Goal: Task Accomplishment & Management: Manage account settings

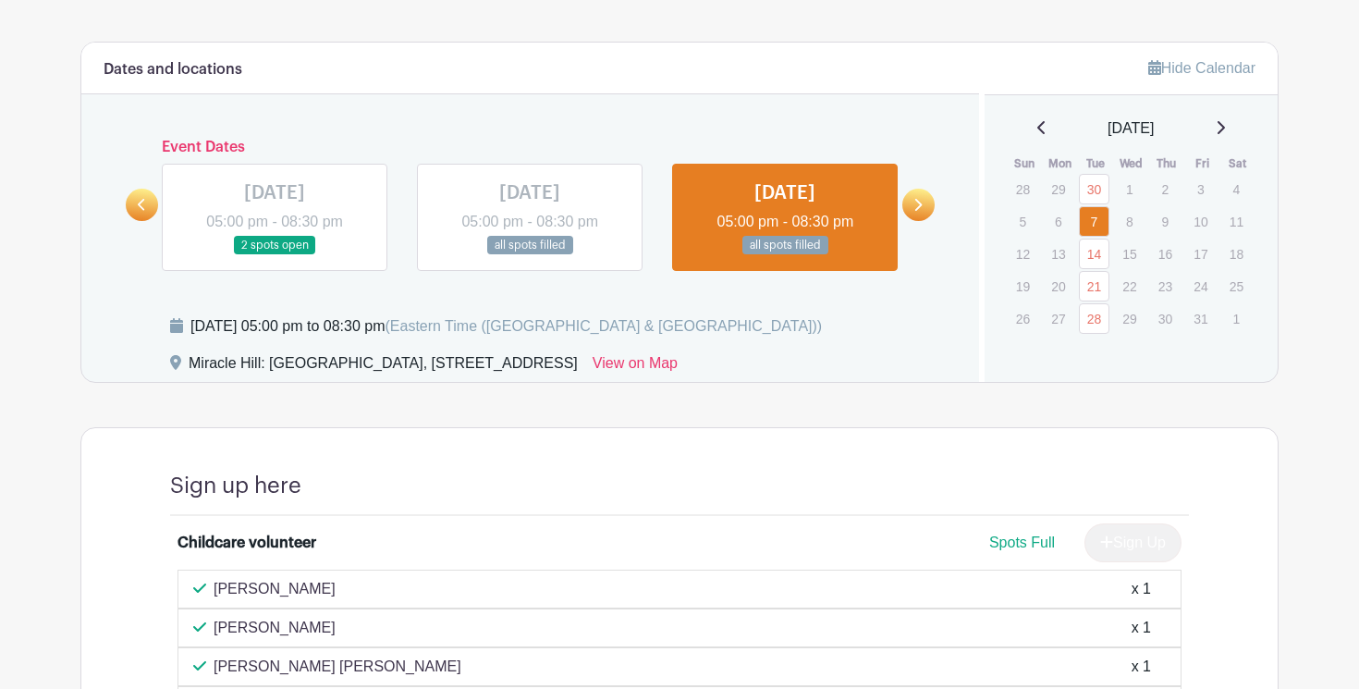
scroll to position [971, 0]
click at [275, 254] on link at bounding box center [275, 254] width 0 height 0
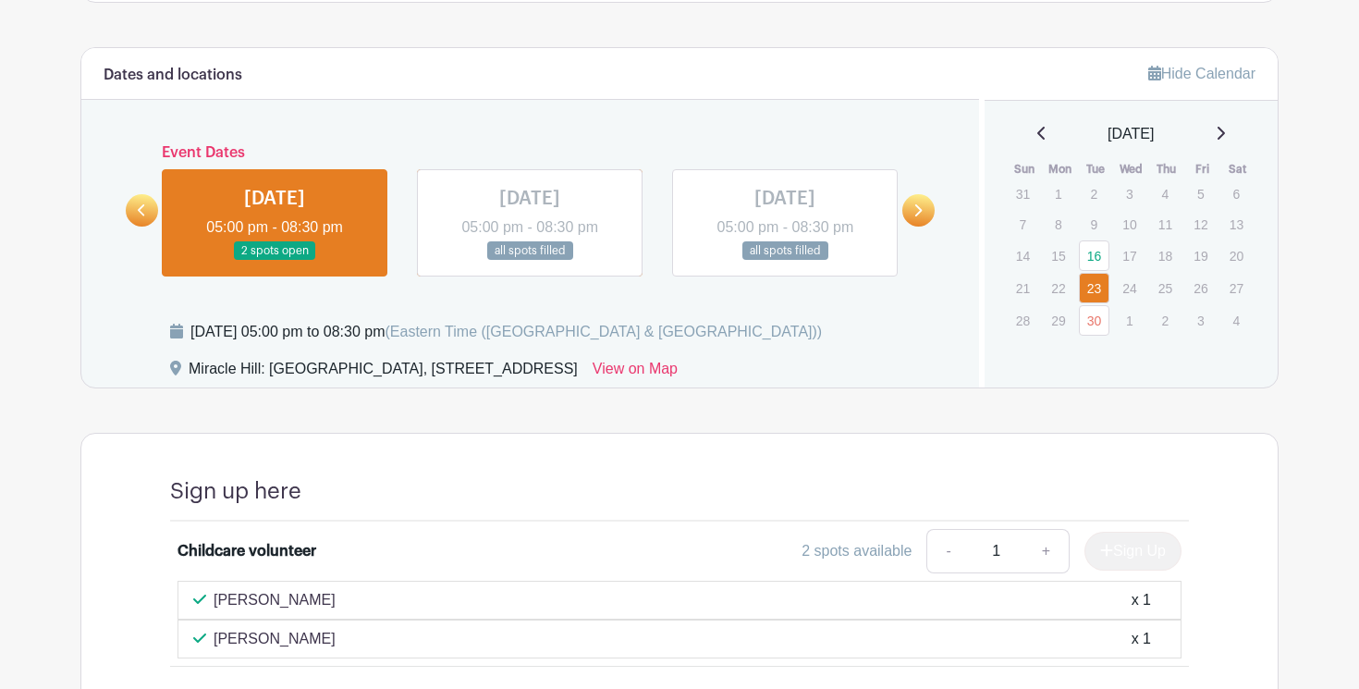
scroll to position [963, 0]
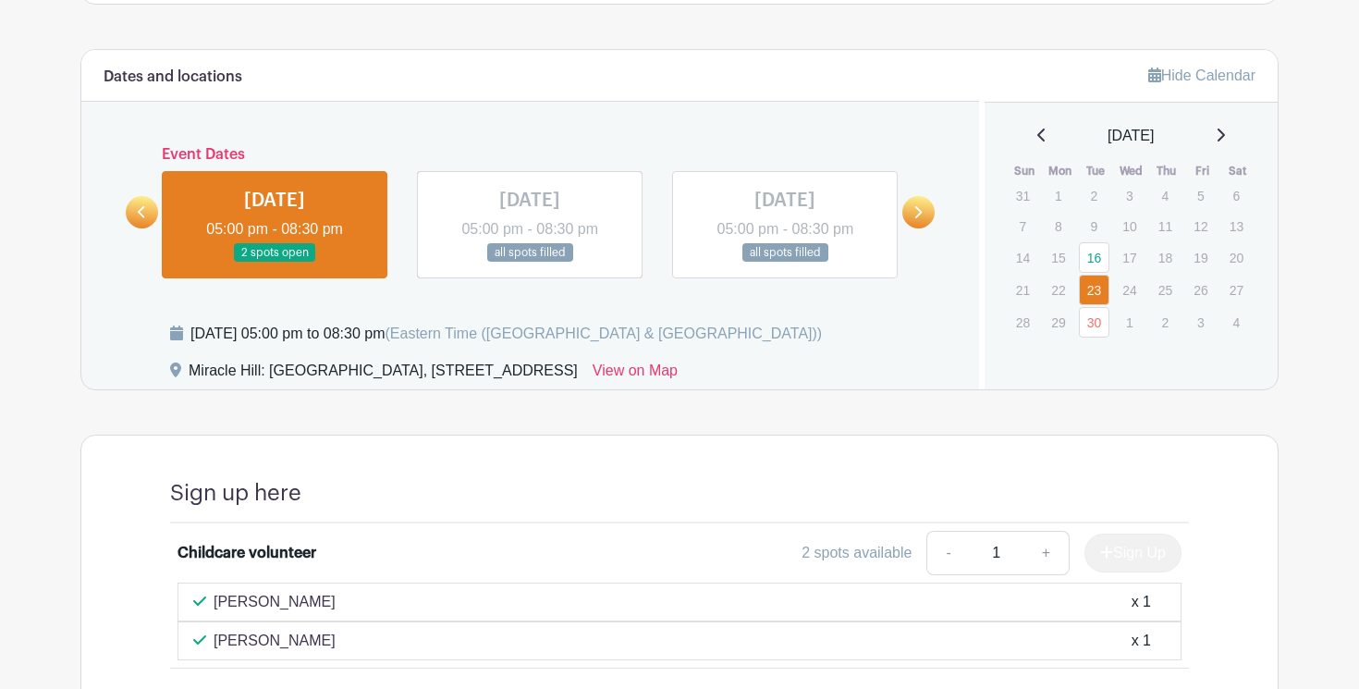
click at [530, 263] on link at bounding box center [530, 263] width 0 height 0
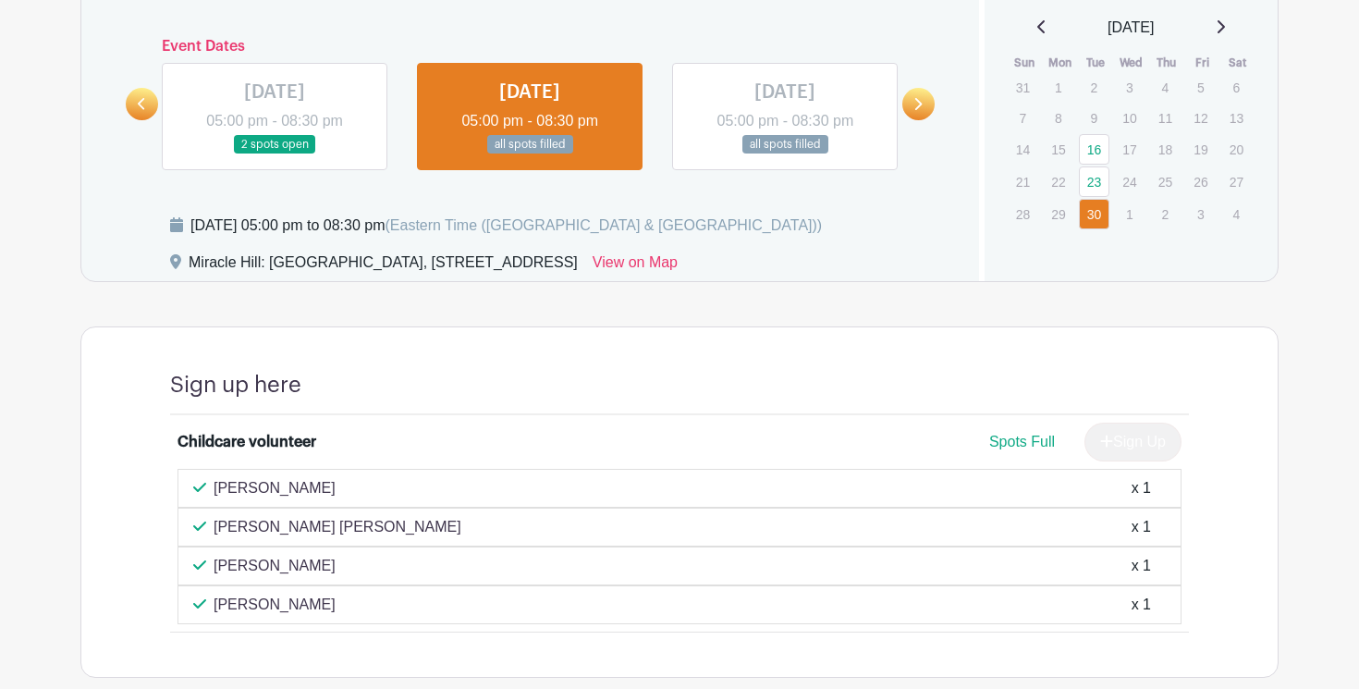
scroll to position [1067, 0]
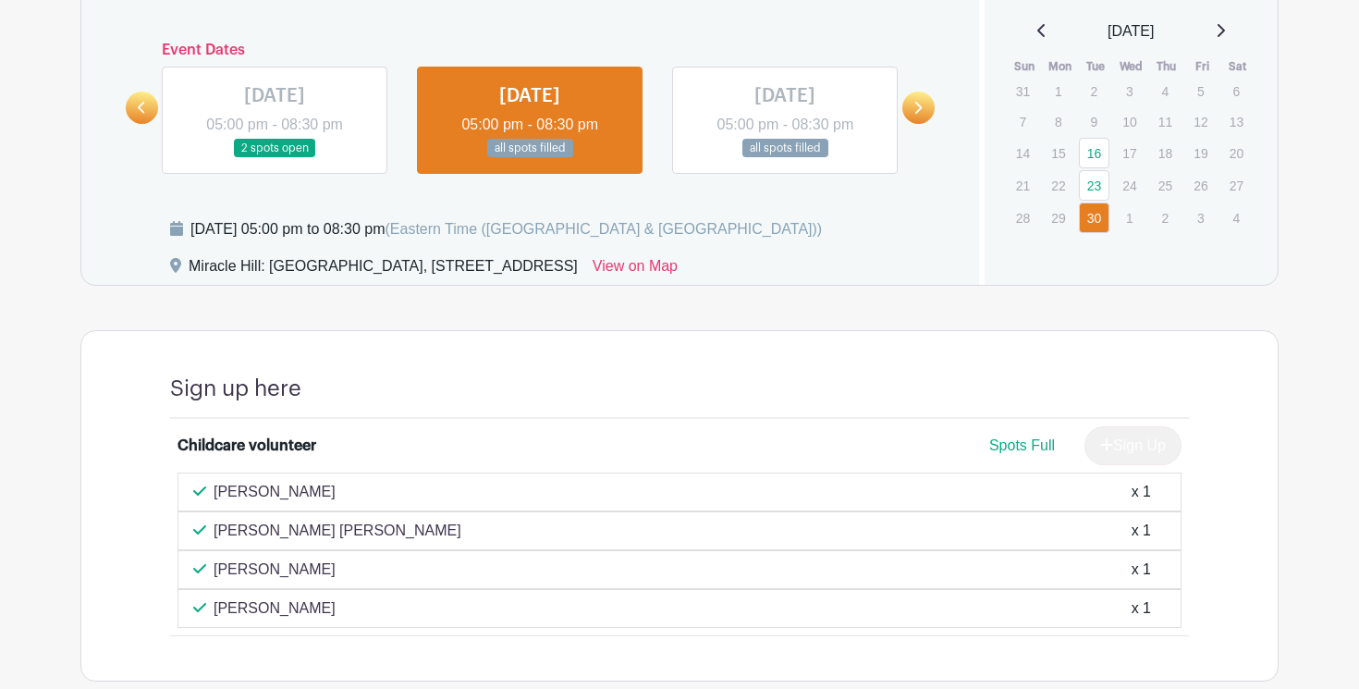
click at [785, 158] on link at bounding box center [785, 158] width 0 height 0
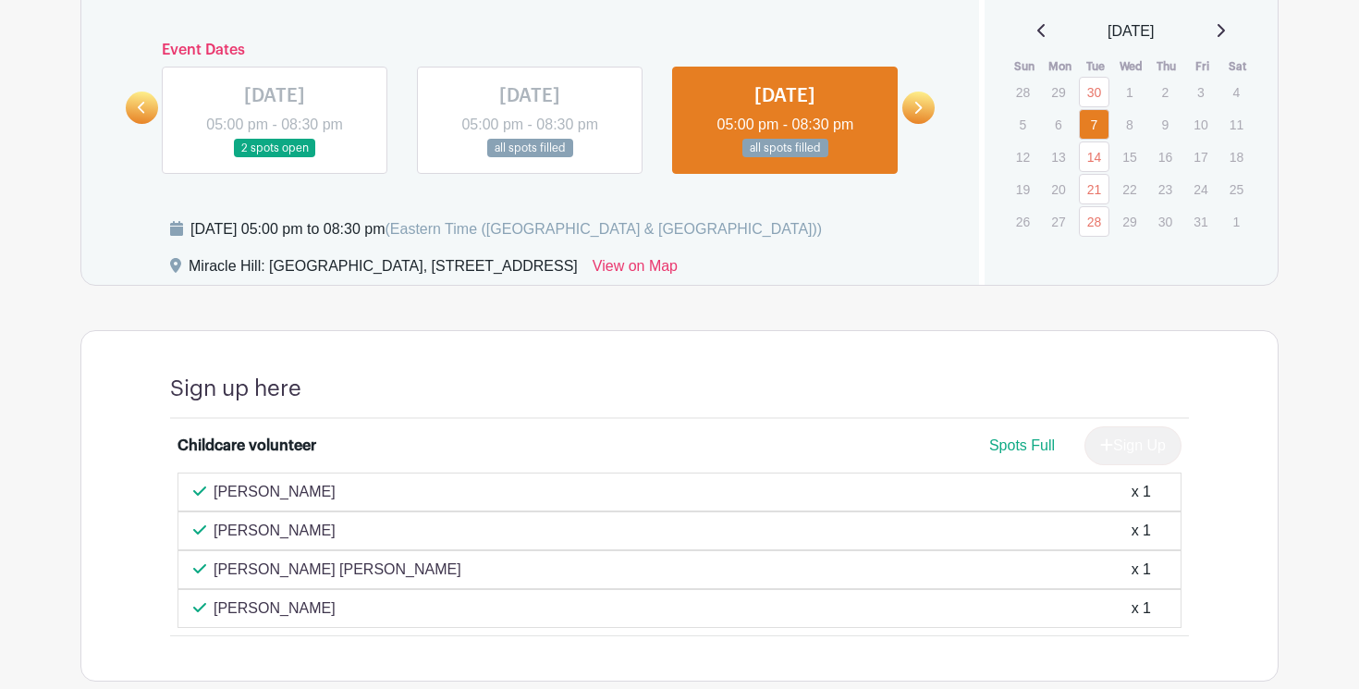
click at [911, 98] on link at bounding box center [918, 108] width 32 height 32
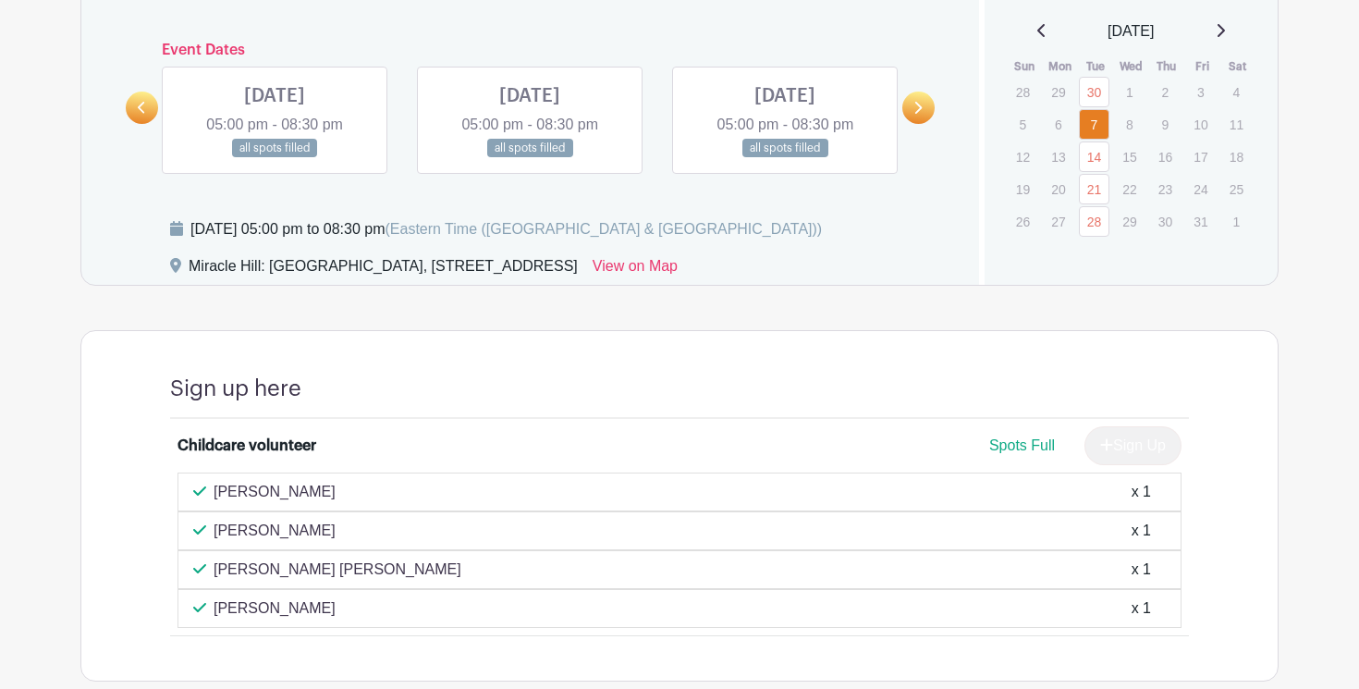
click at [530, 158] on link at bounding box center [530, 158] width 0 height 0
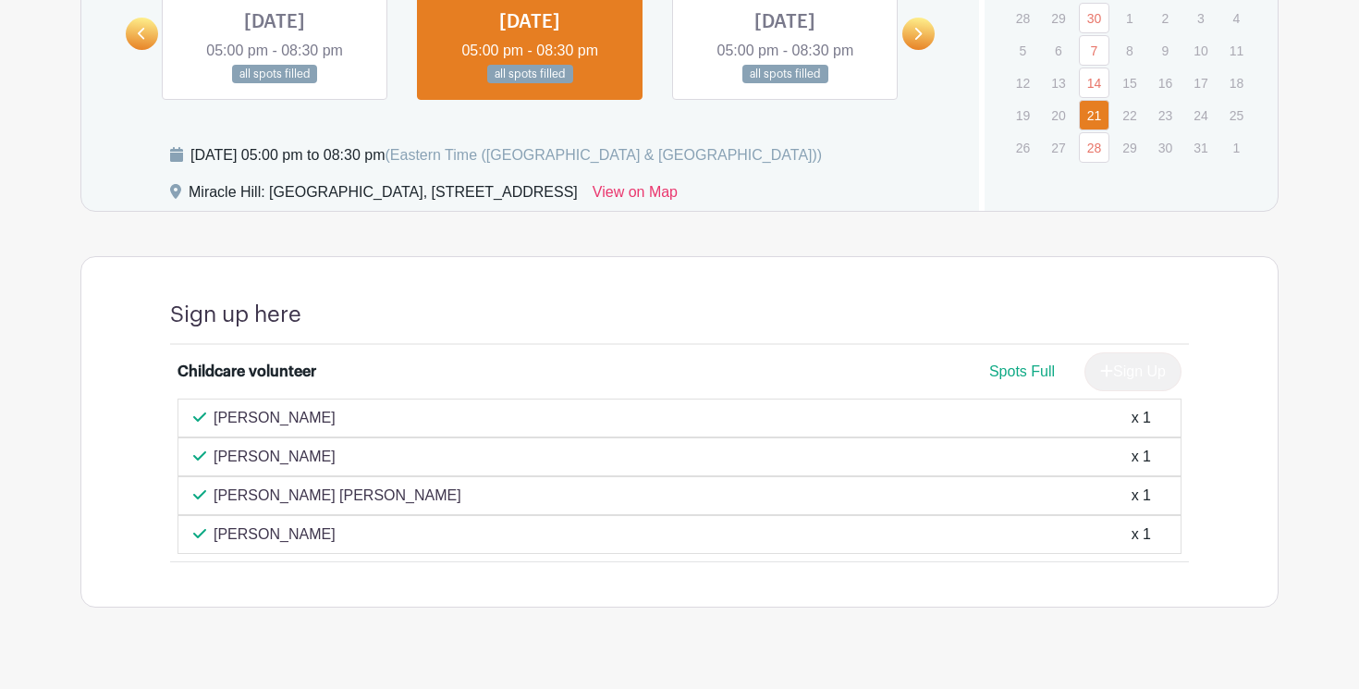
scroll to position [1144, 0]
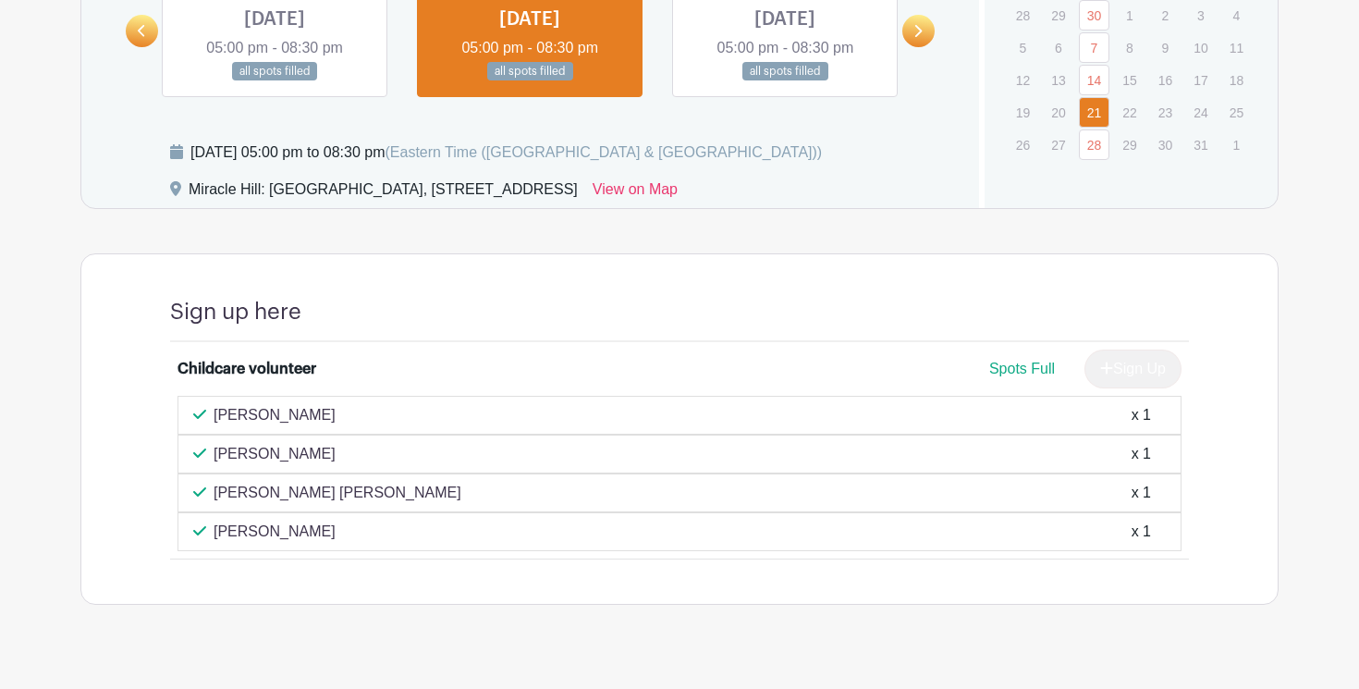
click at [556, 490] on div "Ella Grace Williams x 1" at bounding box center [679, 493] width 973 height 22
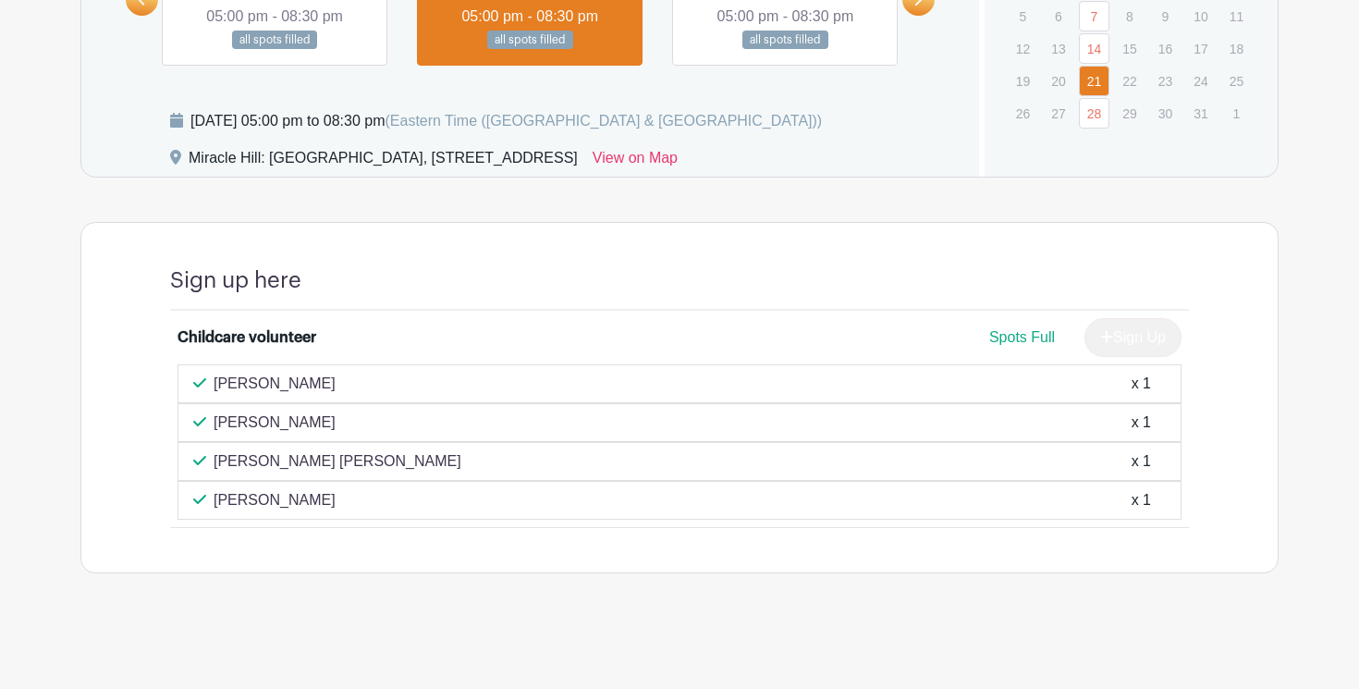
click at [989, 334] on span "Spots Full" at bounding box center [1022, 337] width 66 height 16
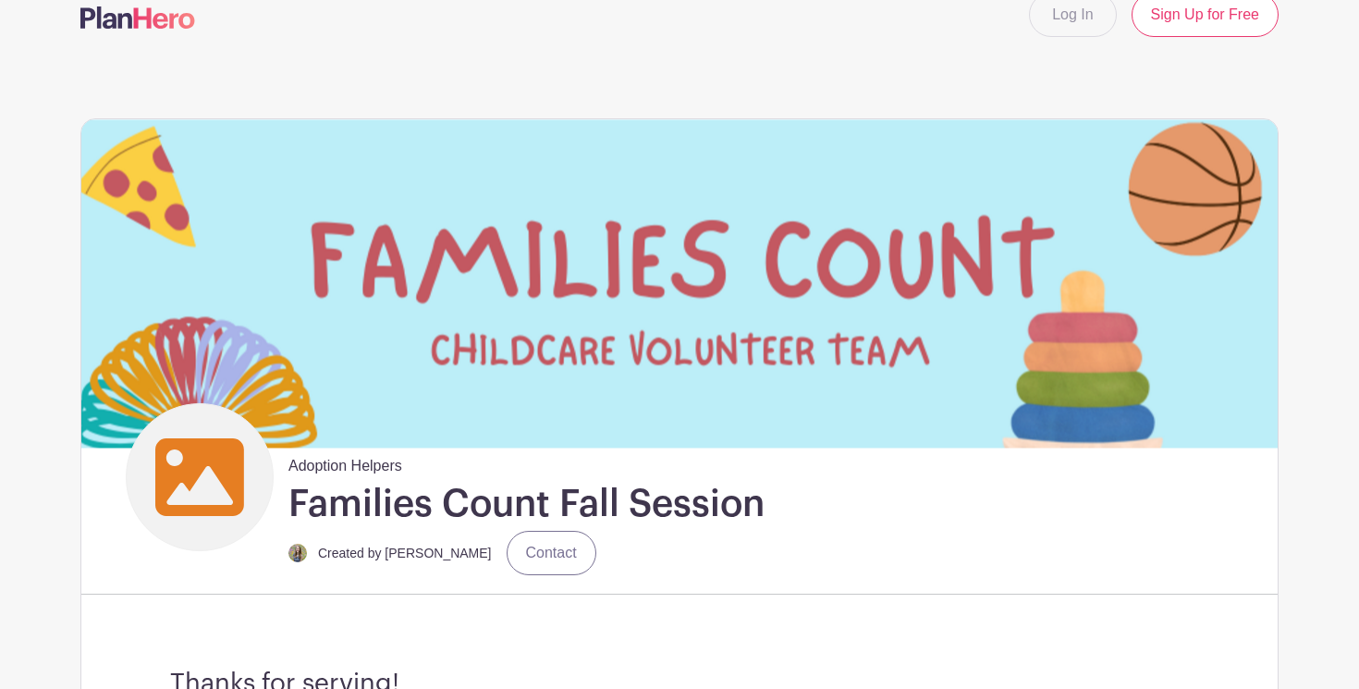
scroll to position [0, 0]
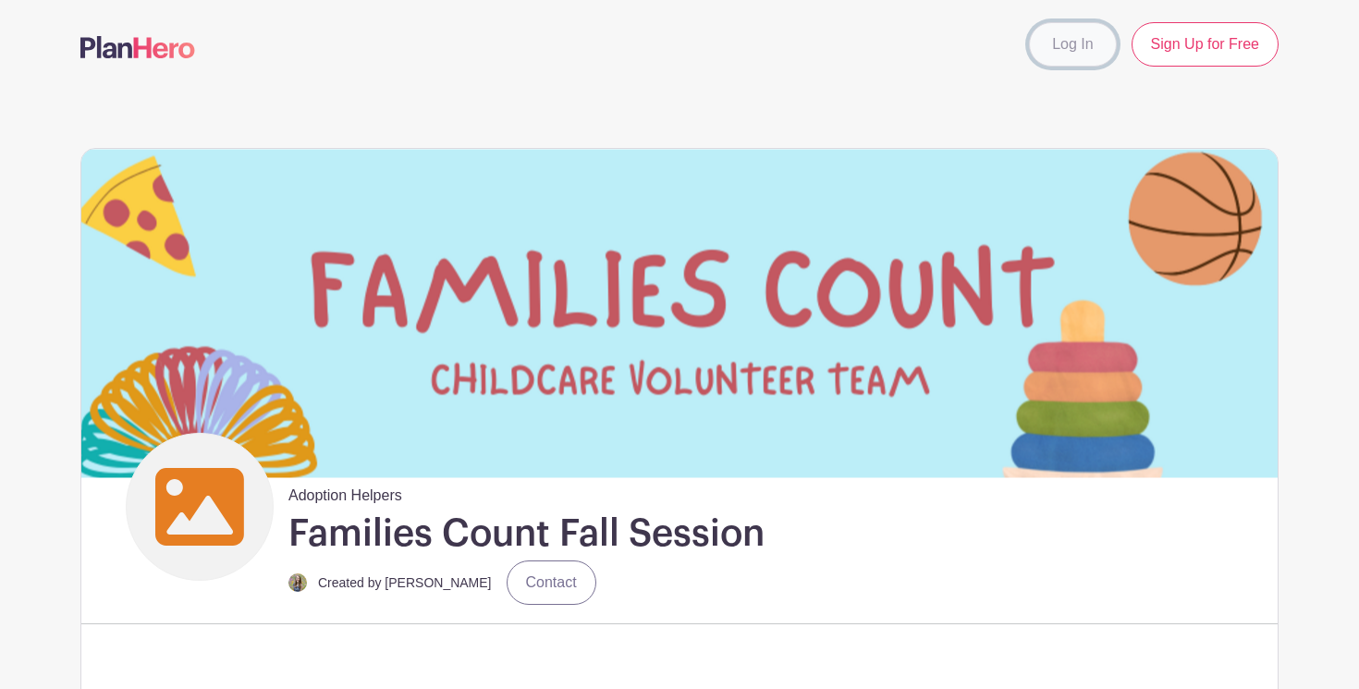
click at [1073, 52] on link "Log In" at bounding box center [1072, 44] width 87 height 44
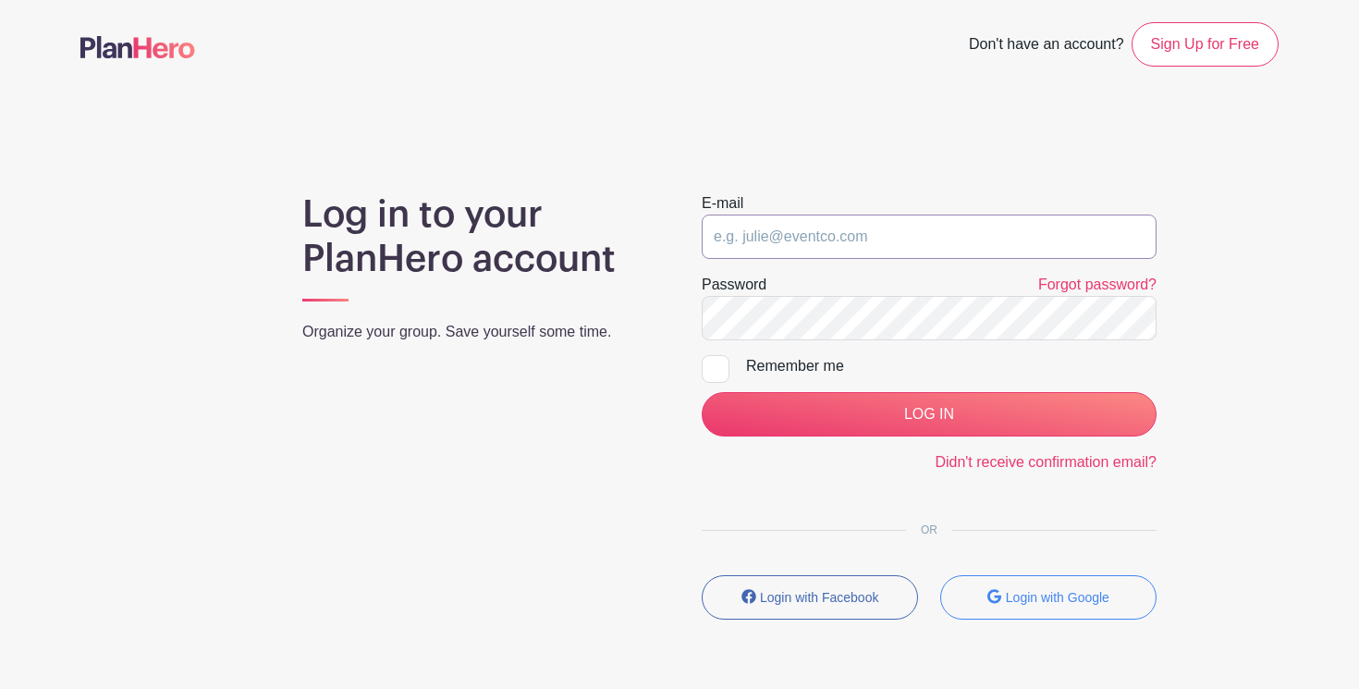
click at [918, 234] on input "email" at bounding box center [929, 237] width 455 height 44
type input "ewilliams@fellowshipgreenville.org"
click at [1097, 284] on link "Forgot password?" at bounding box center [1097, 284] width 118 height 16
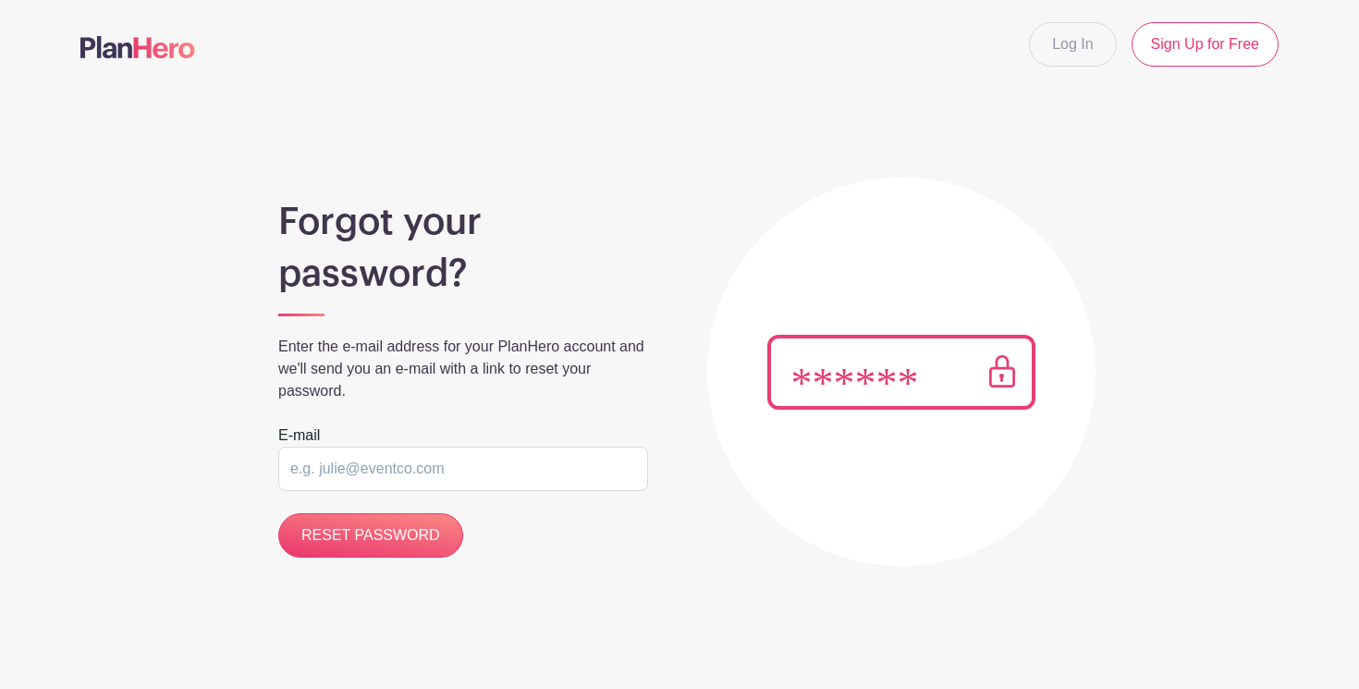
click at [488, 461] on input "email" at bounding box center [463, 469] width 370 height 44
type input "[EMAIL_ADDRESS][DOMAIN_NAME]"
click at [365, 562] on div "Forgot your password? Enter the e-mail address for your PlanHero account and we…" at bounding box center [679, 349] width 1198 height 433
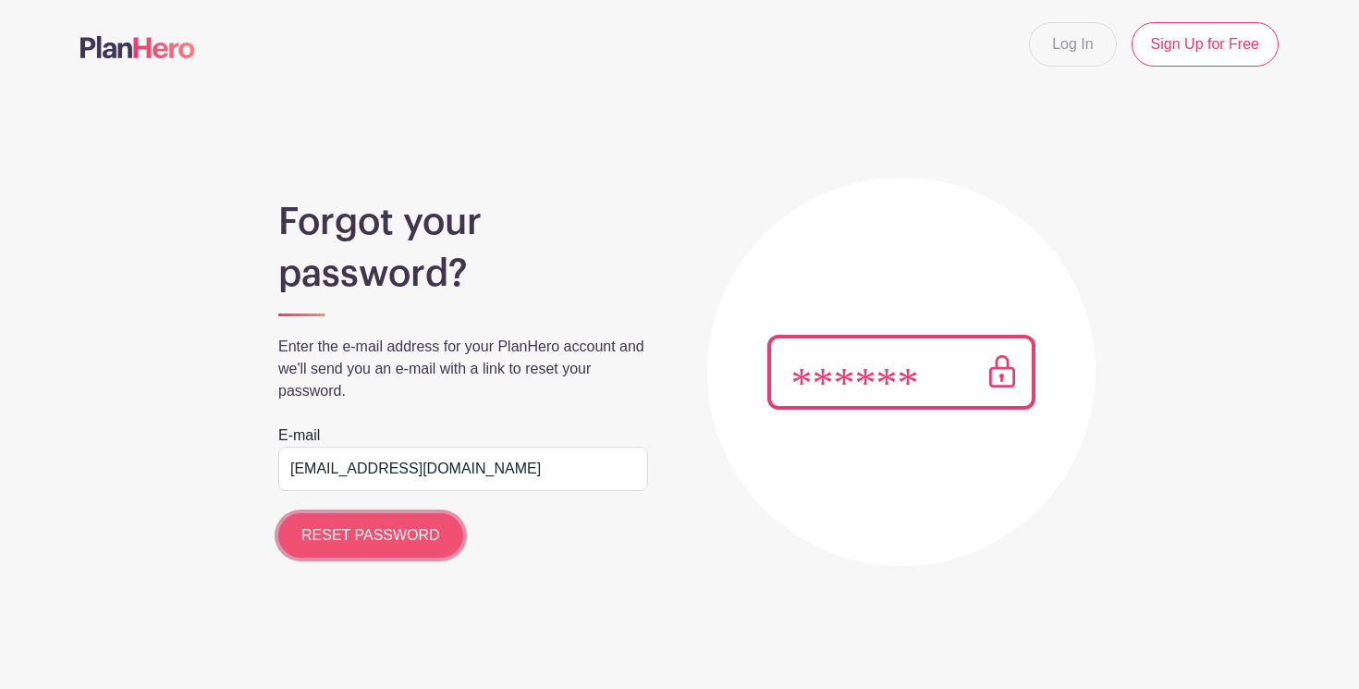
click at [377, 540] on input "RESET PASSWORD" at bounding box center [370, 535] width 185 height 44
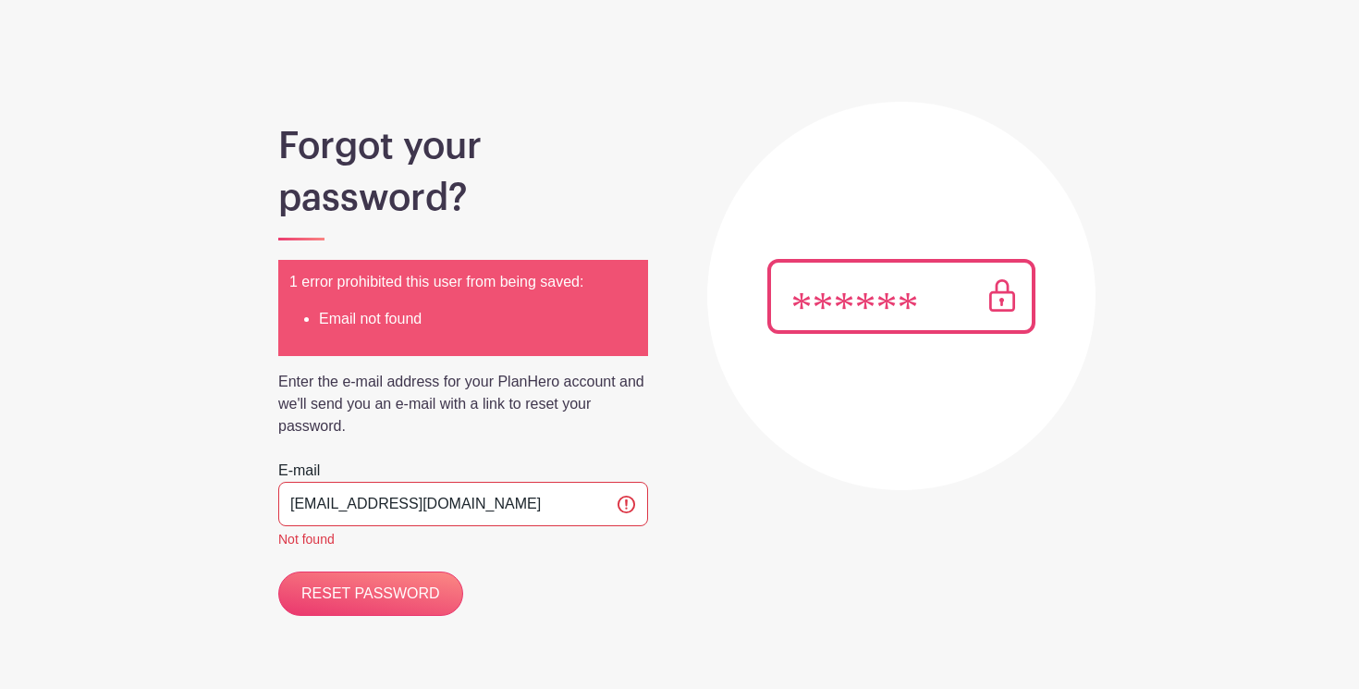
scroll to position [118, 0]
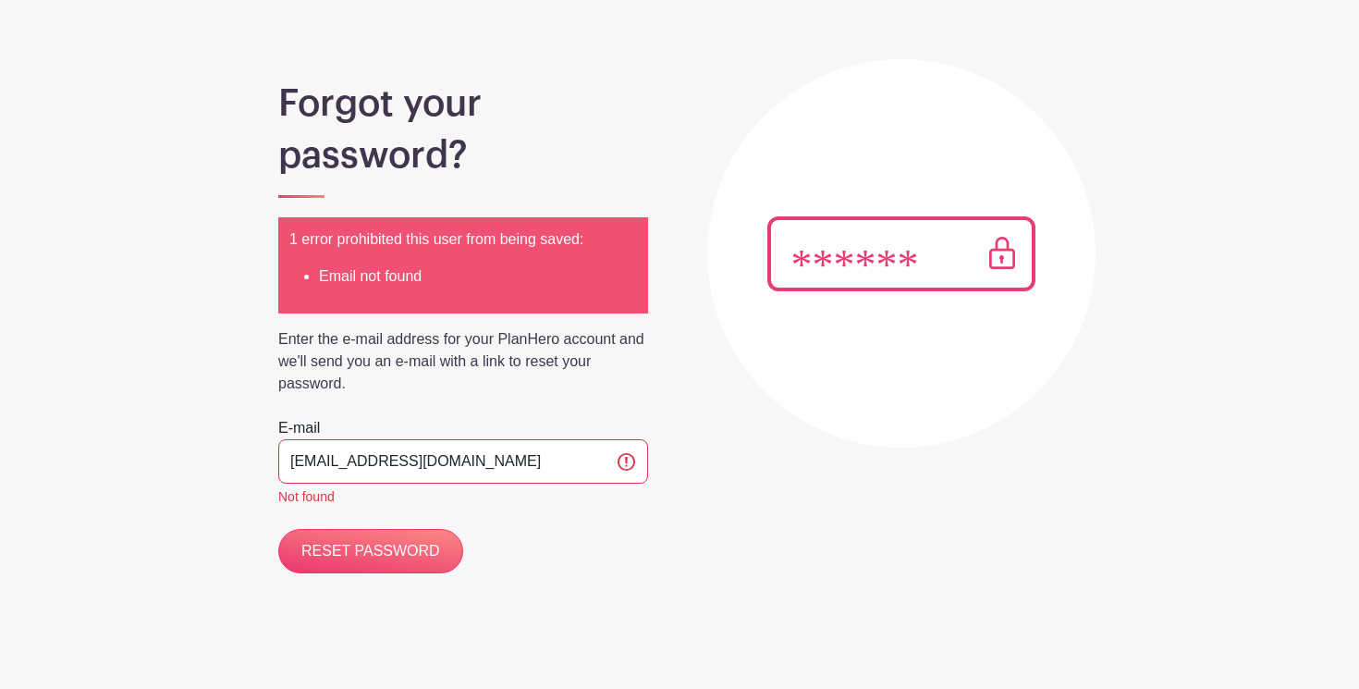
drag, startPoint x: 538, startPoint y: 460, endPoint x: 323, endPoint y: 456, distance: 215.5
click at [323, 456] on input "[EMAIL_ADDRESS][DOMAIN_NAME]" at bounding box center [463, 461] width 370 height 44
type input "ewilli0421@gmail.com"
click at [278, 529] on input "RESET PASSWORD" at bounding box center [370, 551] width 185 height 44
click at [378, 568] on input "RESET PASSWORD" at bounding box center [370, 551] width 185 height 44
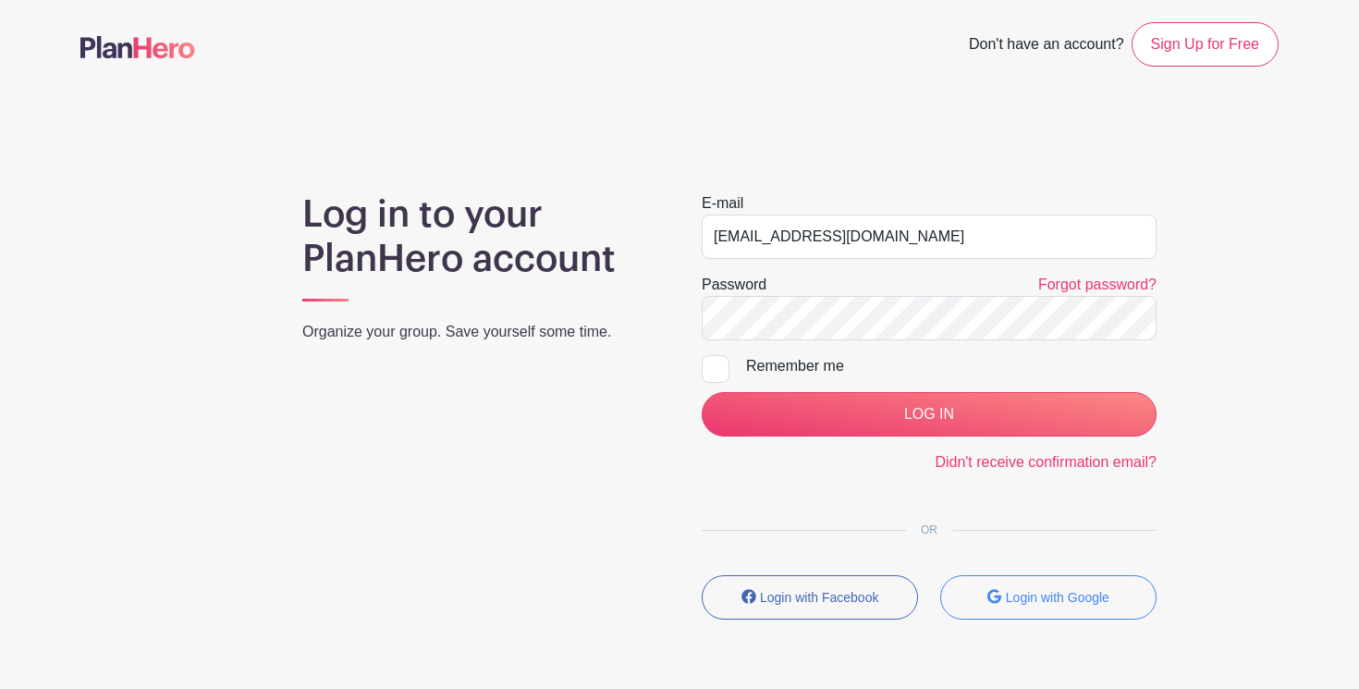
click at [124, 47] on img at bounding box center [137, 47] width 115 height 22
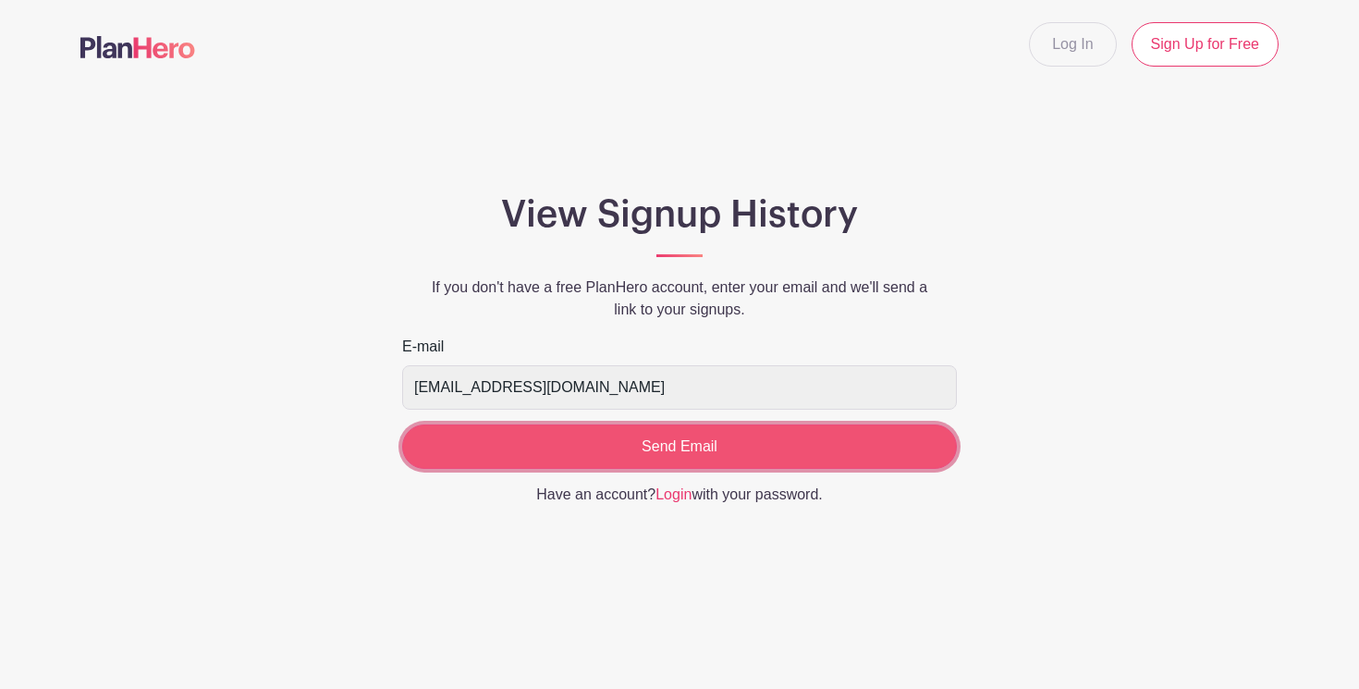
click at [622, 458] on input "Send Email" at bounding box center [679, 446] width 555 height 44
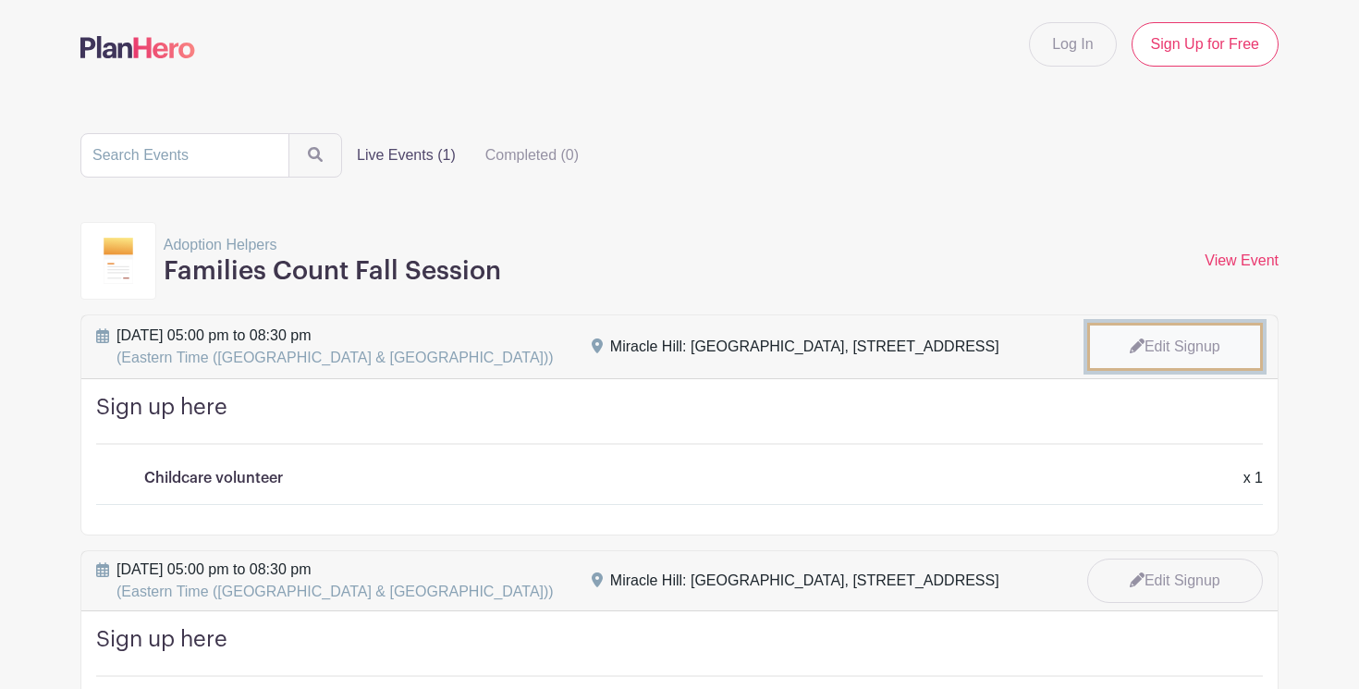
click at [1224, 361] on link "Edit Signup" at bounding box center [1175, 347] width 176 height 48
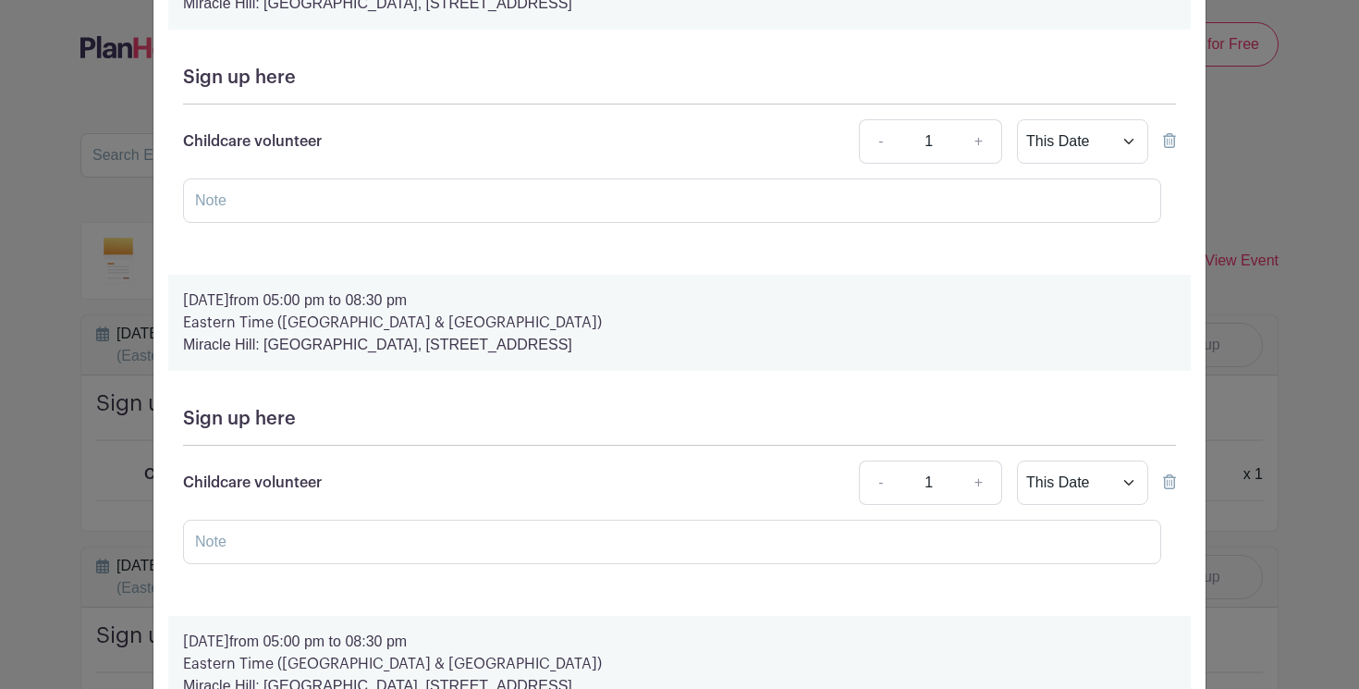
scroll to position [211, 0]
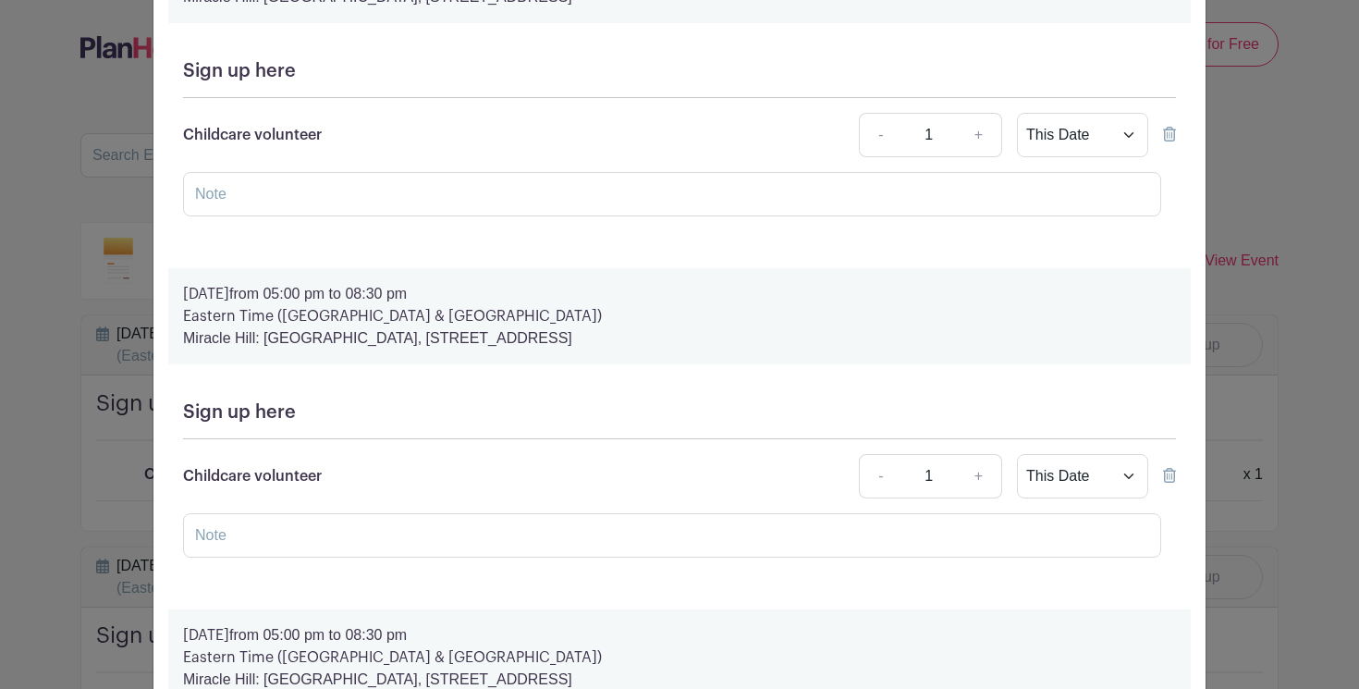
click at [1172, 133] on icon at bounding box center [1169, 134] width 13 height 15
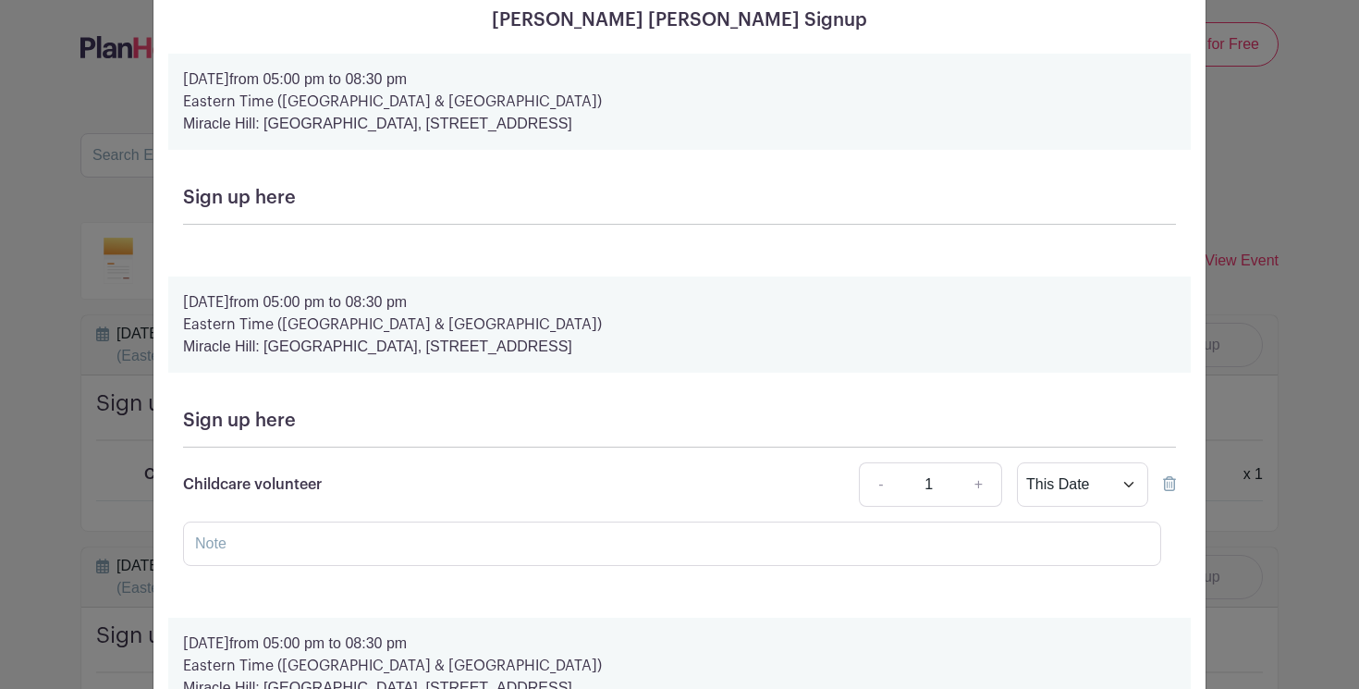
scroll to position [0, 0]
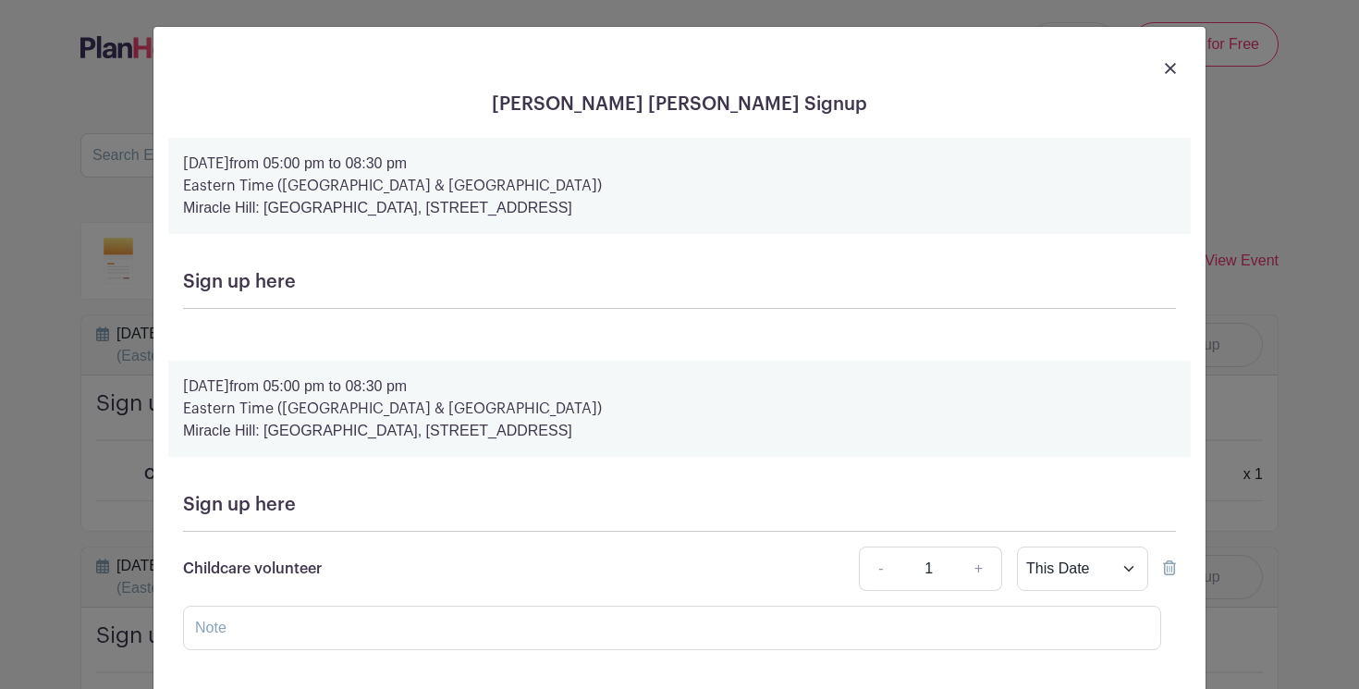
click at [1170, 80] on div at bounding box center [679, 68] width 1023 height 52
click at [1166, 69] on img at bounding box center [1170, 68] width 11 height 11
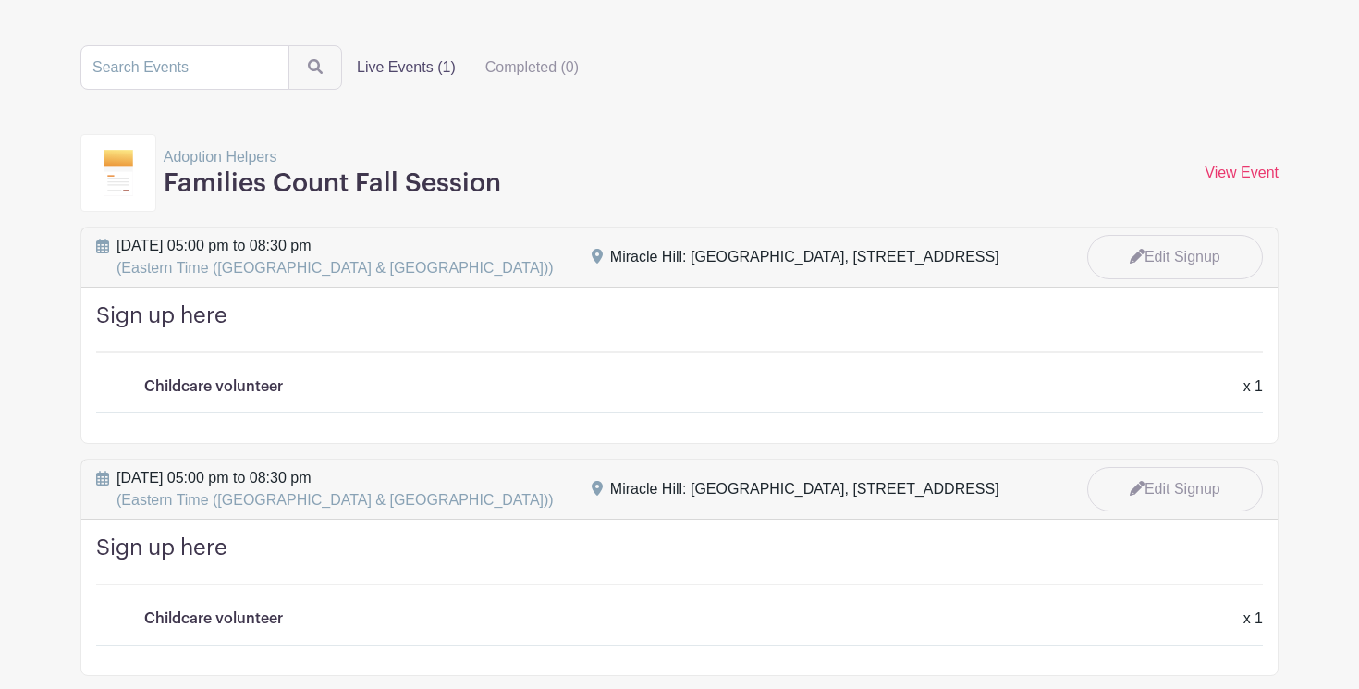
scroll to position [90, 0]
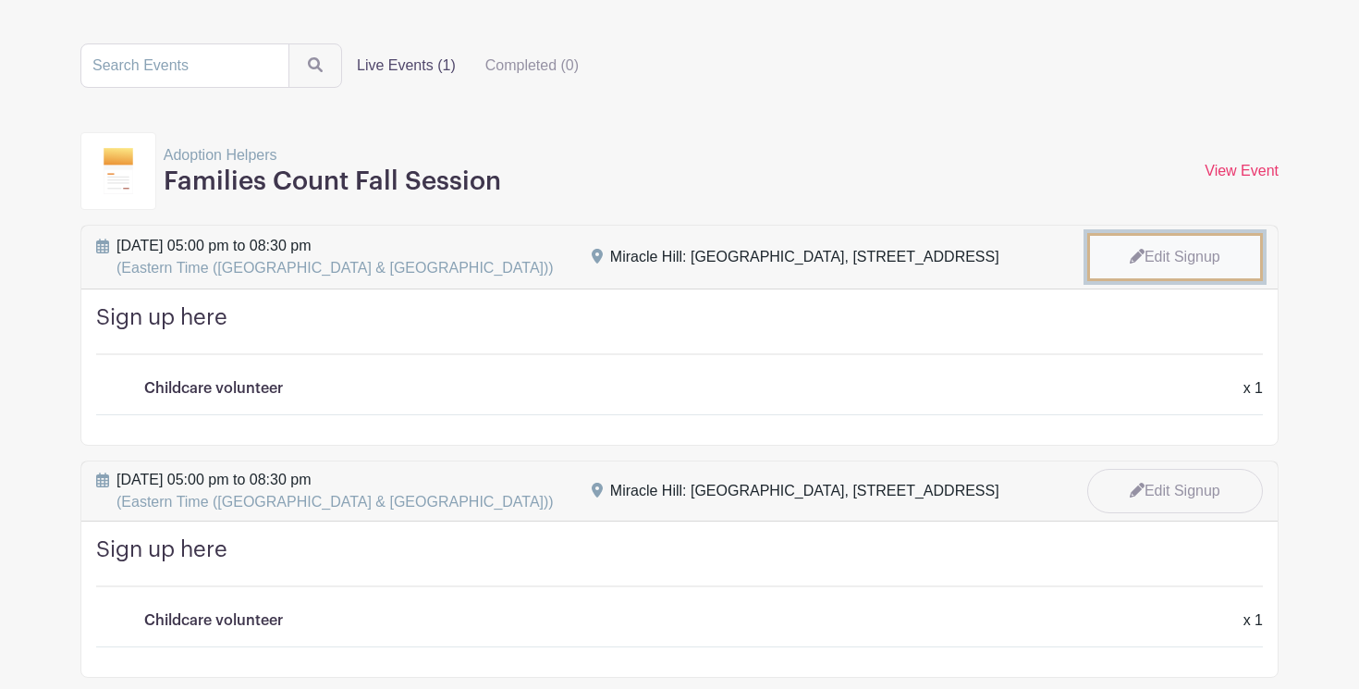
click at [1143, 252] on link "Edit Signup" at bounding box center [1175, 257] width 176 height 48
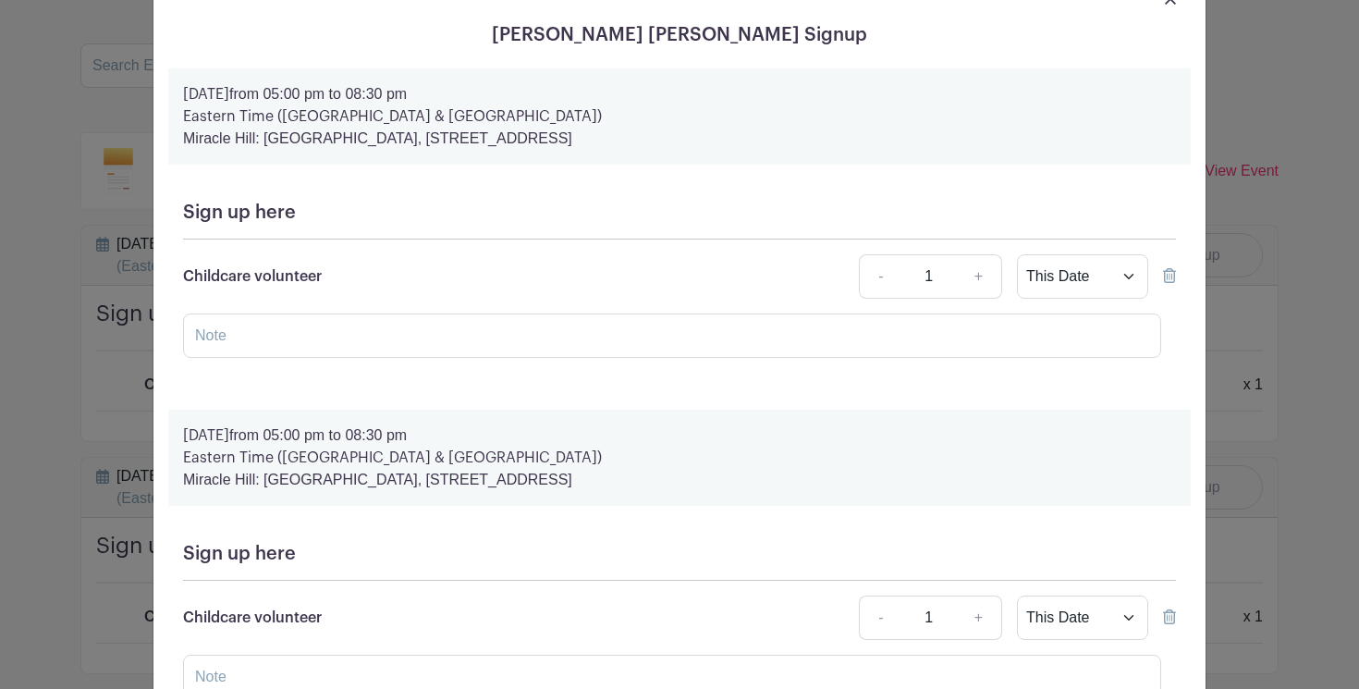
scroll to position [77, 0]
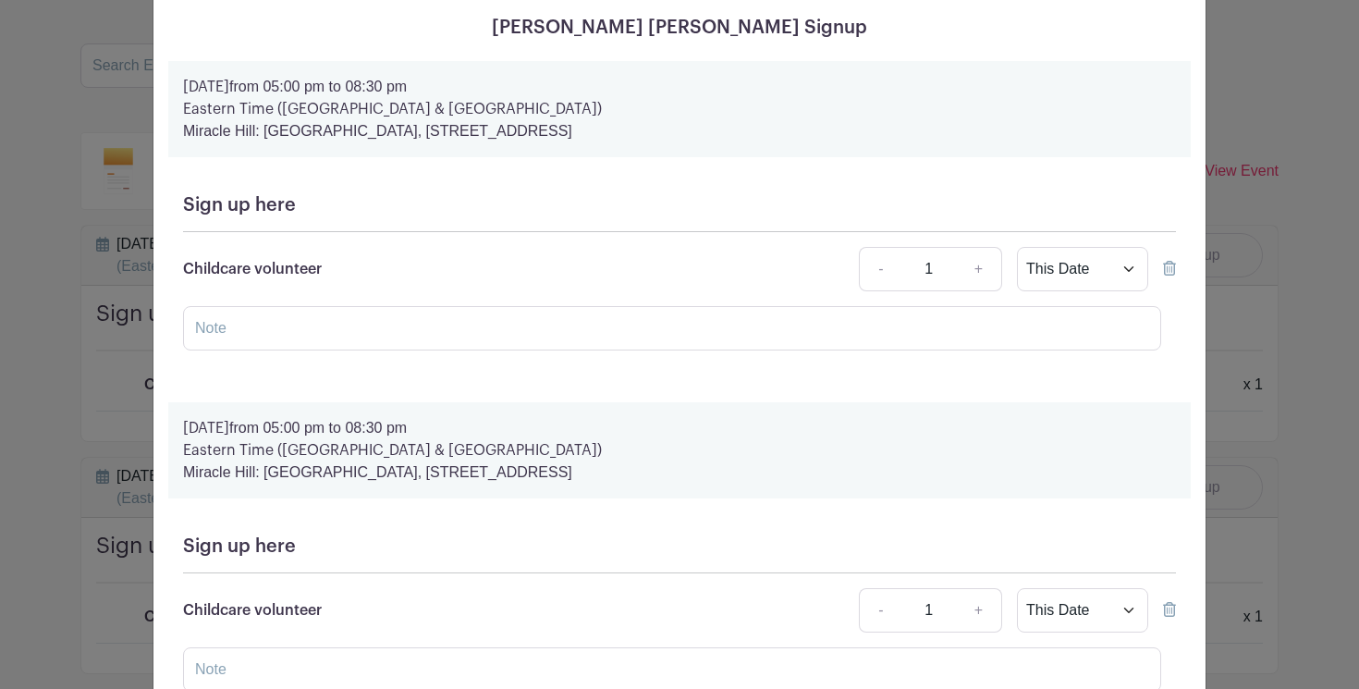
click at [1168, 269] on icon at bounding box center [1169, 268] width 13 height 15
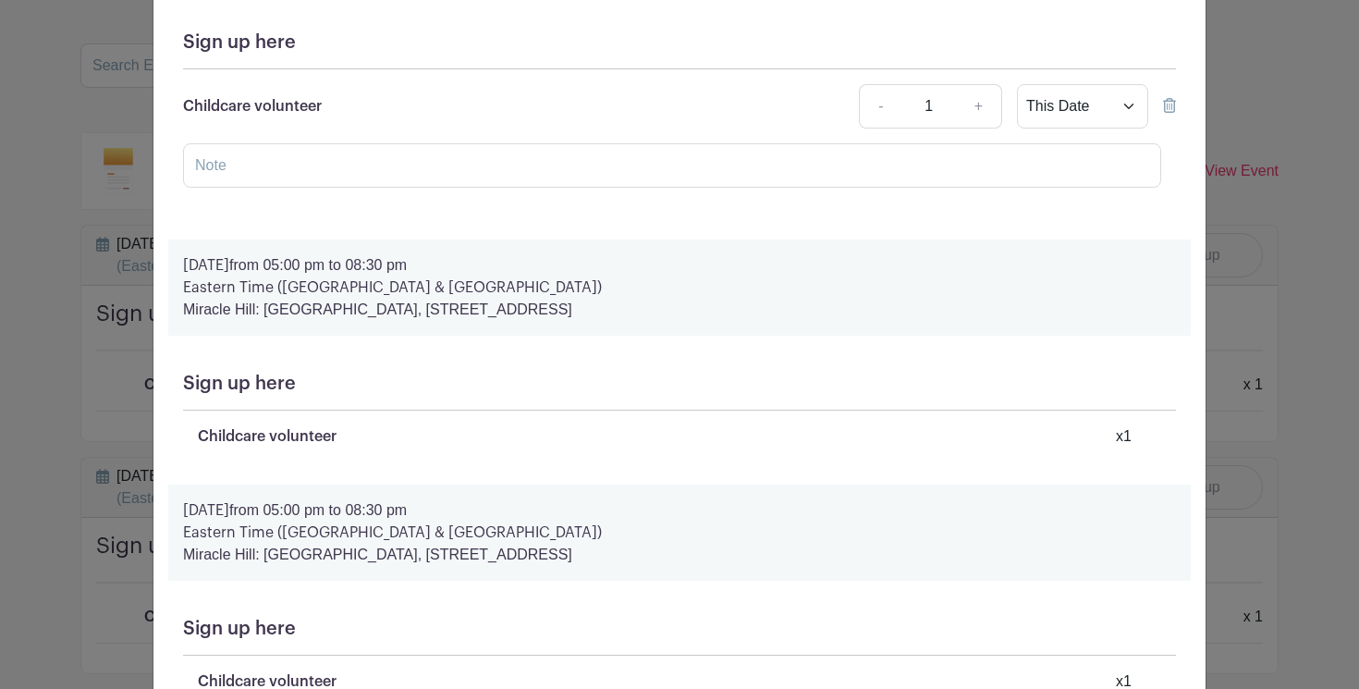
scroll to position [882, 0]
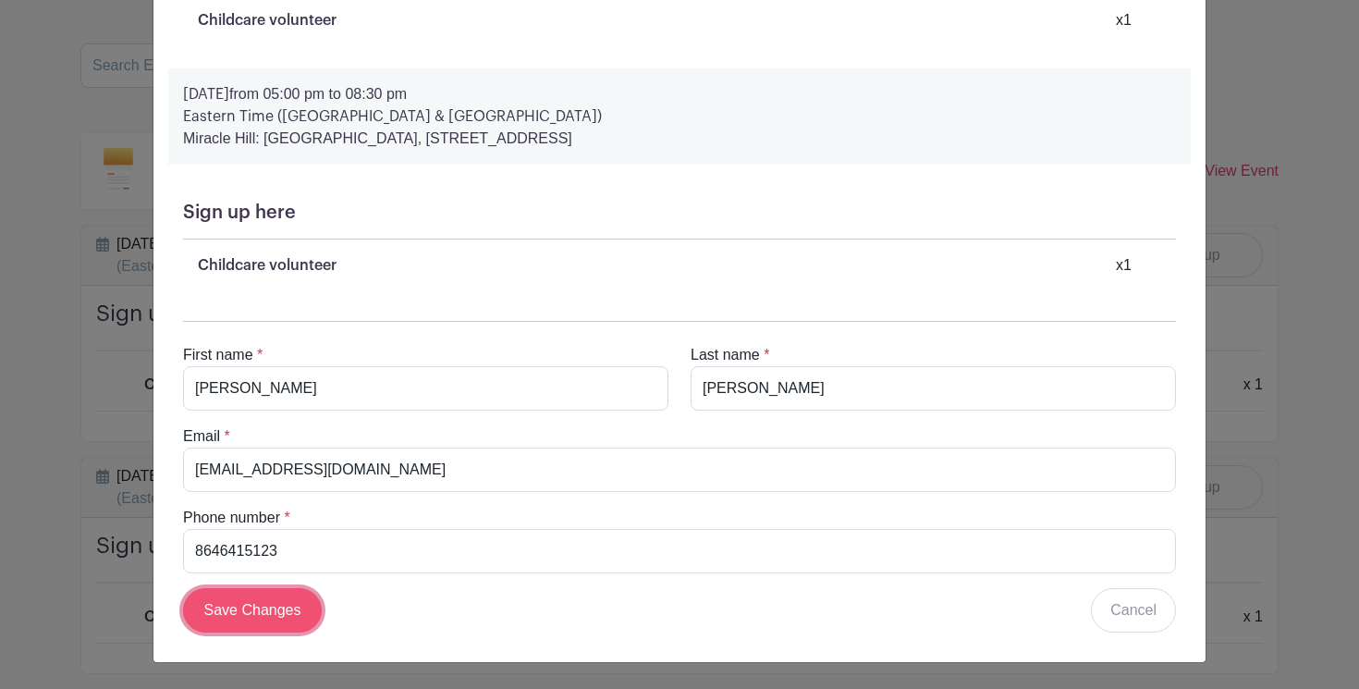
click at [232, 626] on input "Save Changes" at bounding box center [252, 610] width 139 height 44
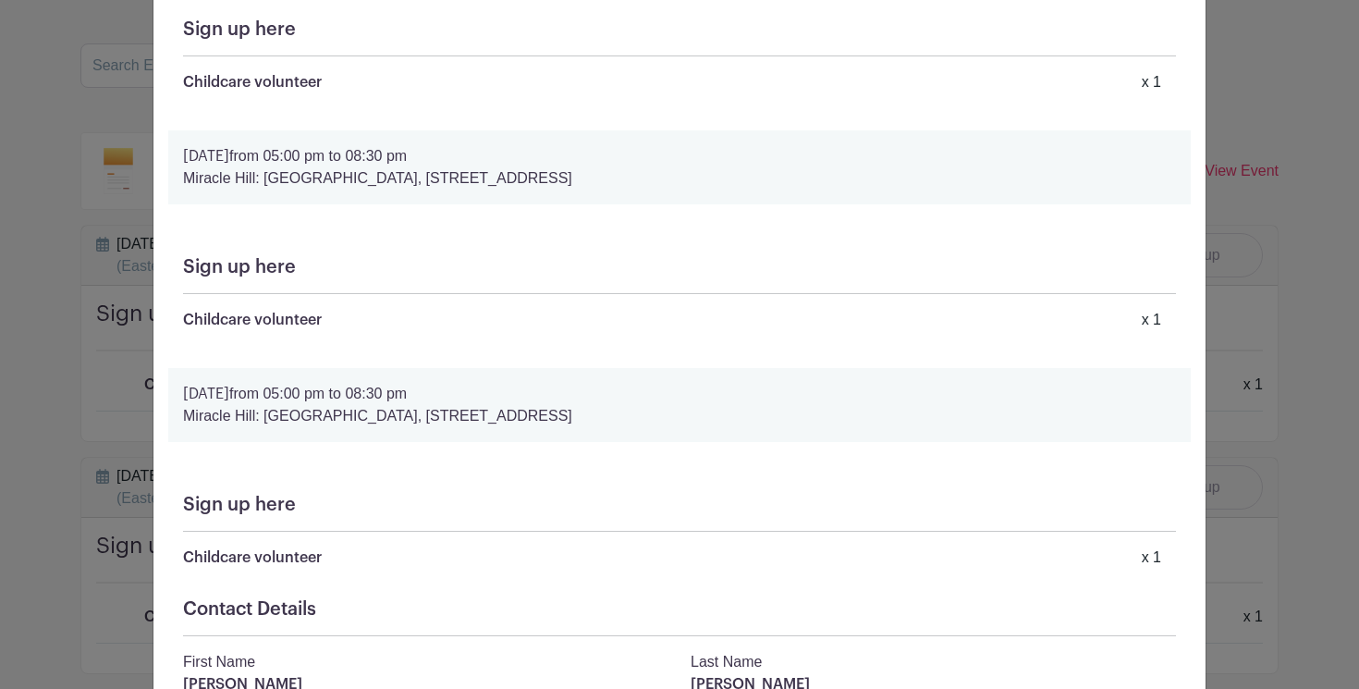
scroll to position [561, 0]
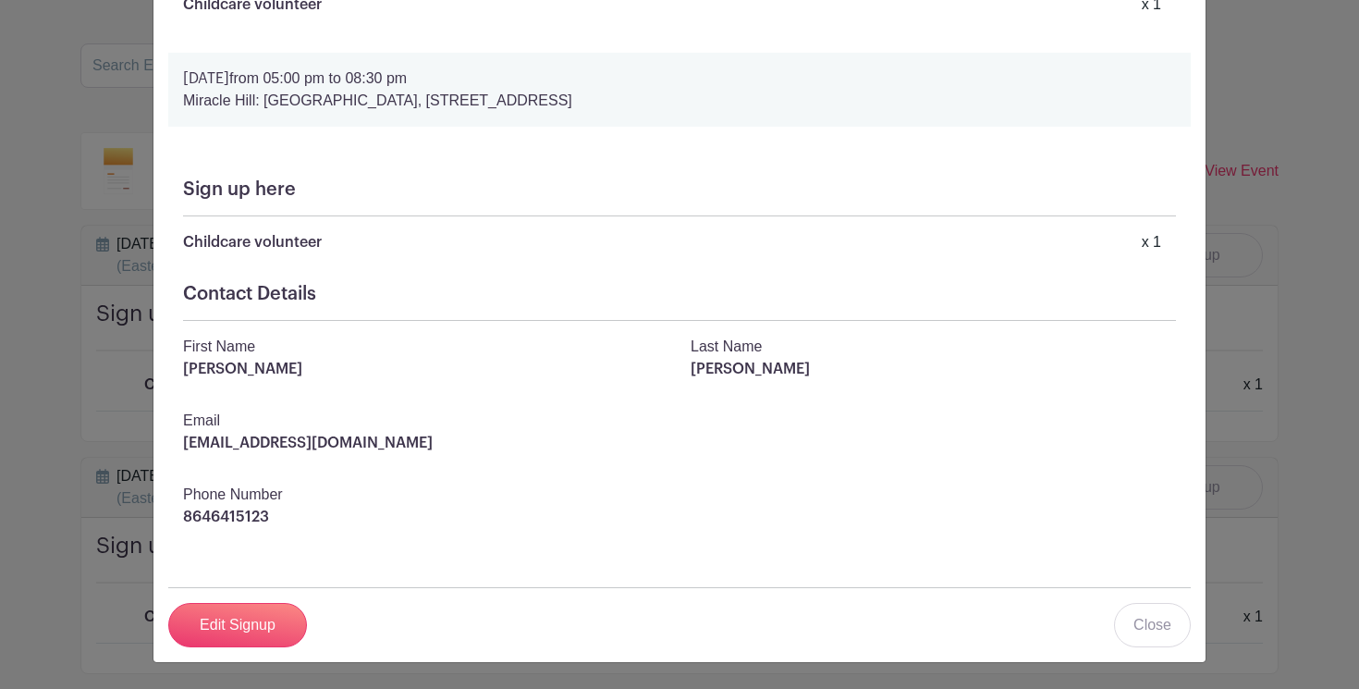
click at [32, 405] on div "Ella Grace Williams's Signup Tuesday, October 14, 2025 from 05:00 pm to 08:30 p…" at bounding box center [679, 344] width 1359 height 689
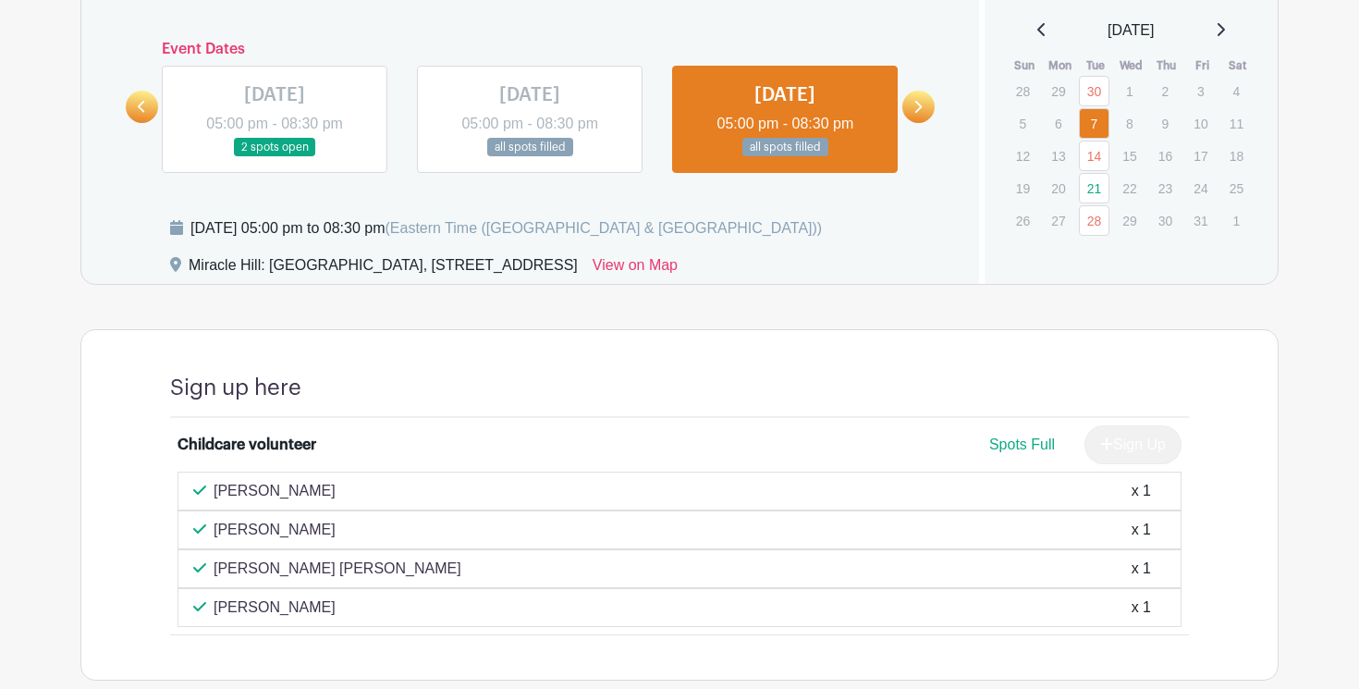
scroll to position [1066, 0]
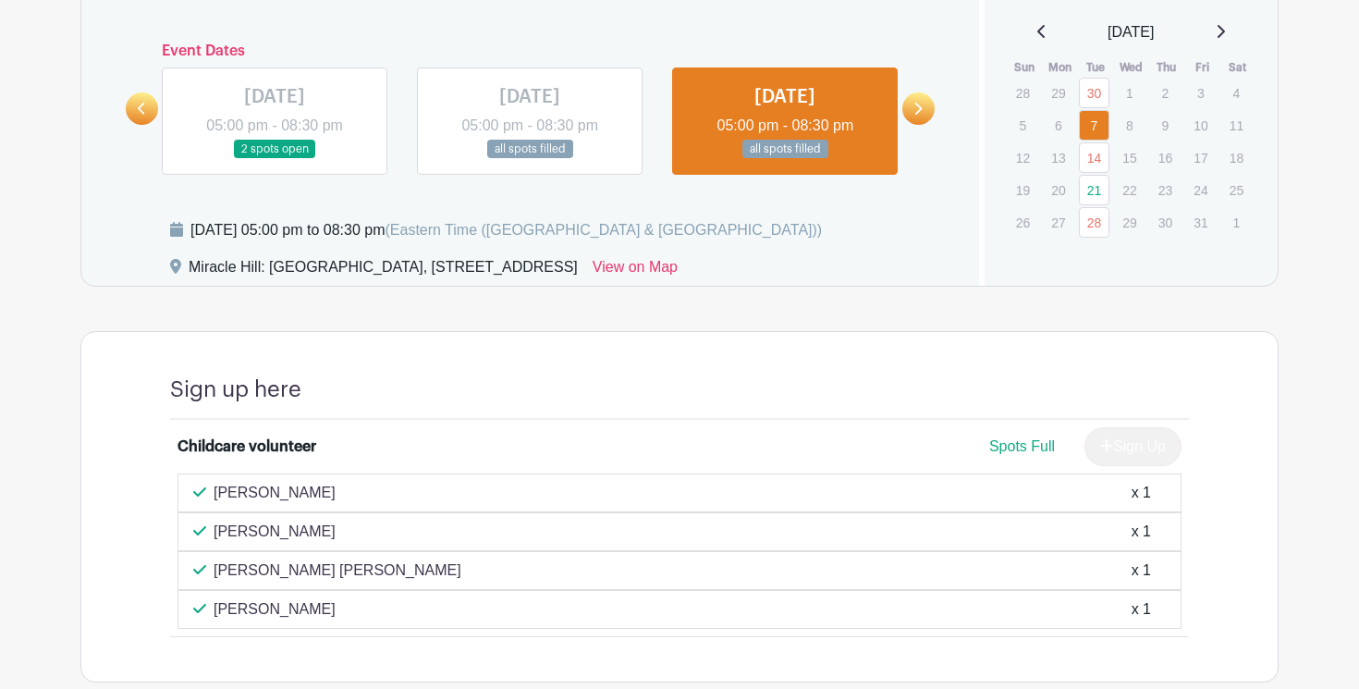
click at [926, 111] on link at bounding box center [918, 108] width 32 height 32
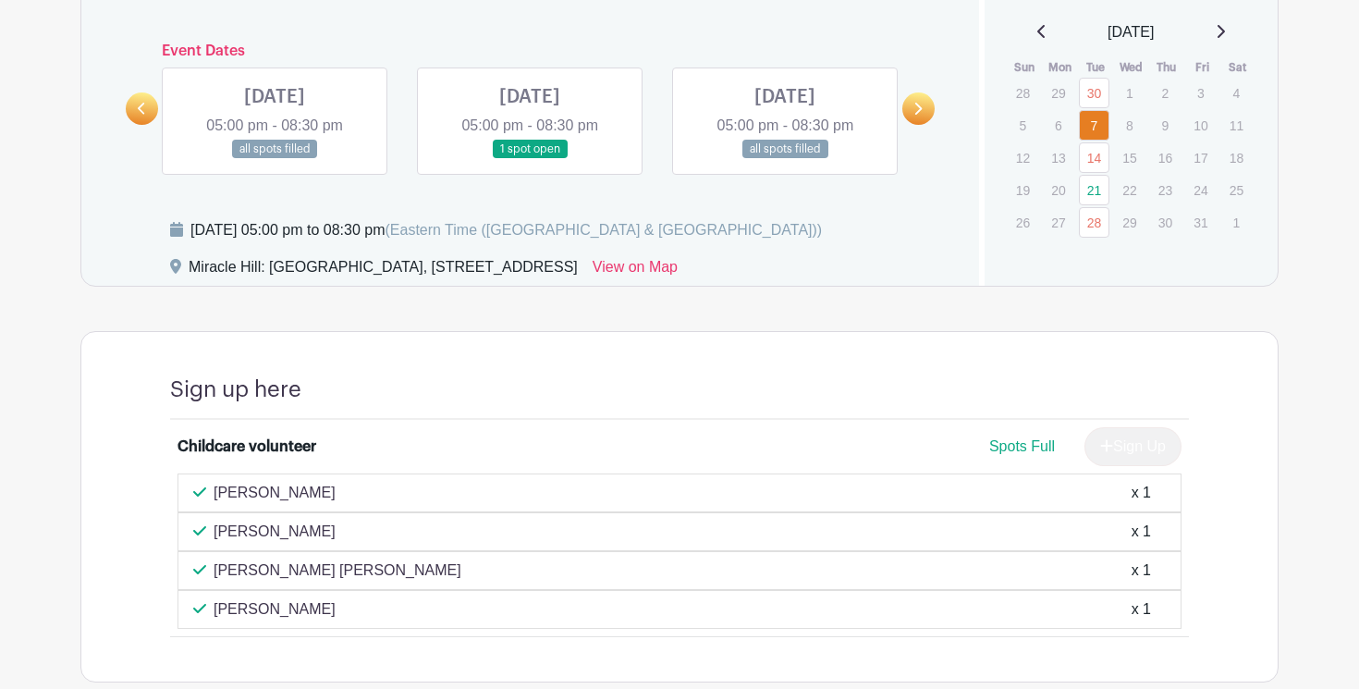
click at [530, 159] on link at bounding box center [530, 159] width 0 height 0
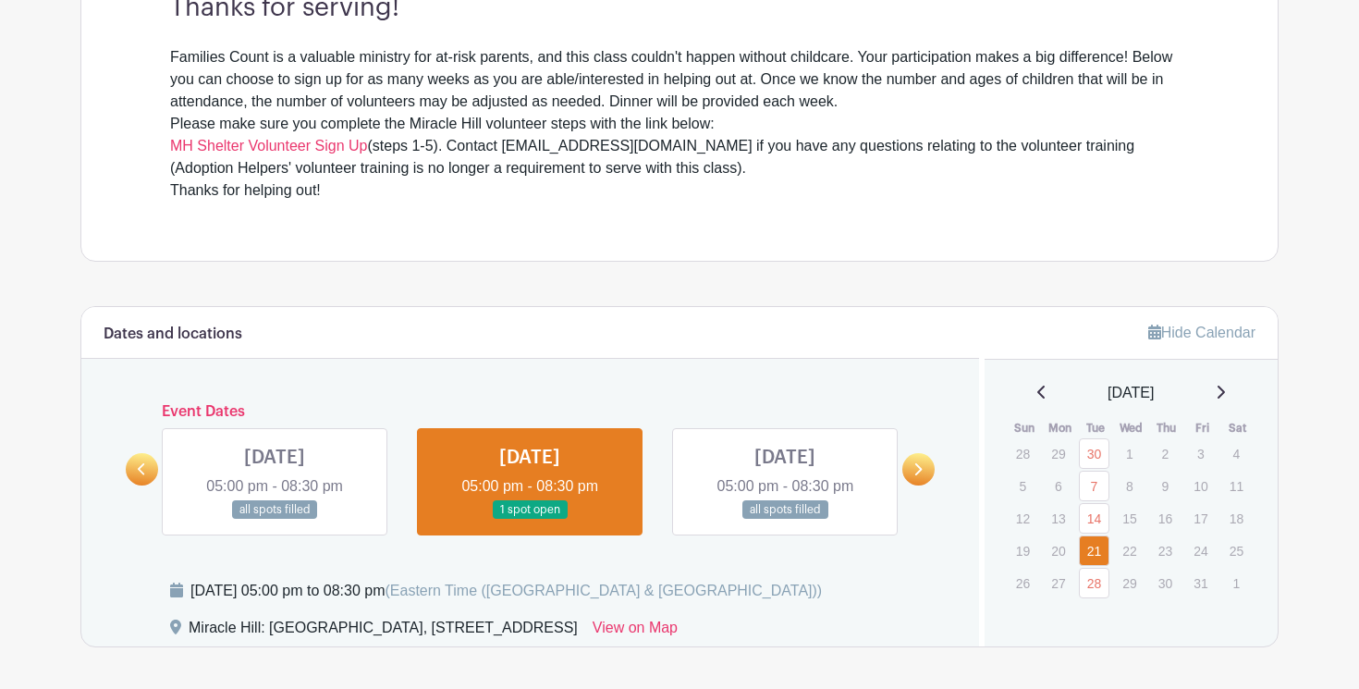
scroll to position [704, 0]
